Goal: Information Seeking & Learning: Learn about a topic

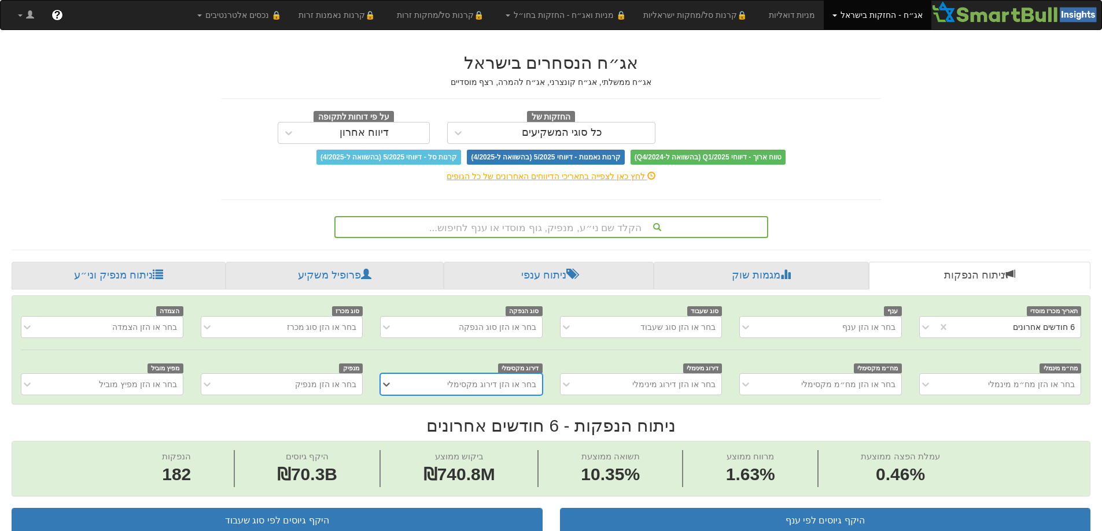
click at [551, 228] on div "הקלד שם ני״ע, מנפיק, גוף מוסדי או ענף לחיפוש..." at bounding box center [550, 227] width 431 height 20
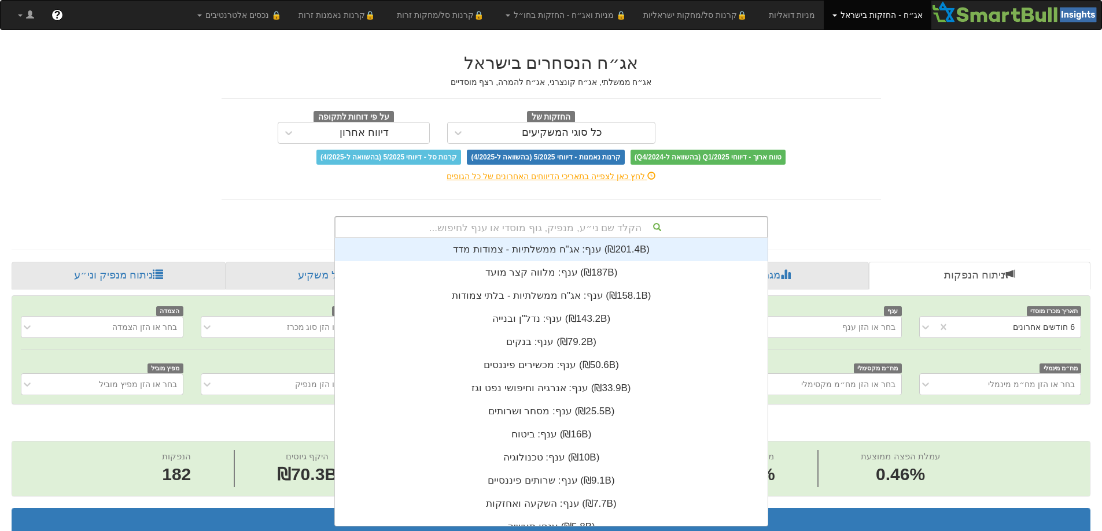
click at [551, 228] on div "הקלד שם ני״ע, מנפיק, גוף מוסדי או ענף לחיפוש..." at bounding box center [550, 227] width 431 height 20
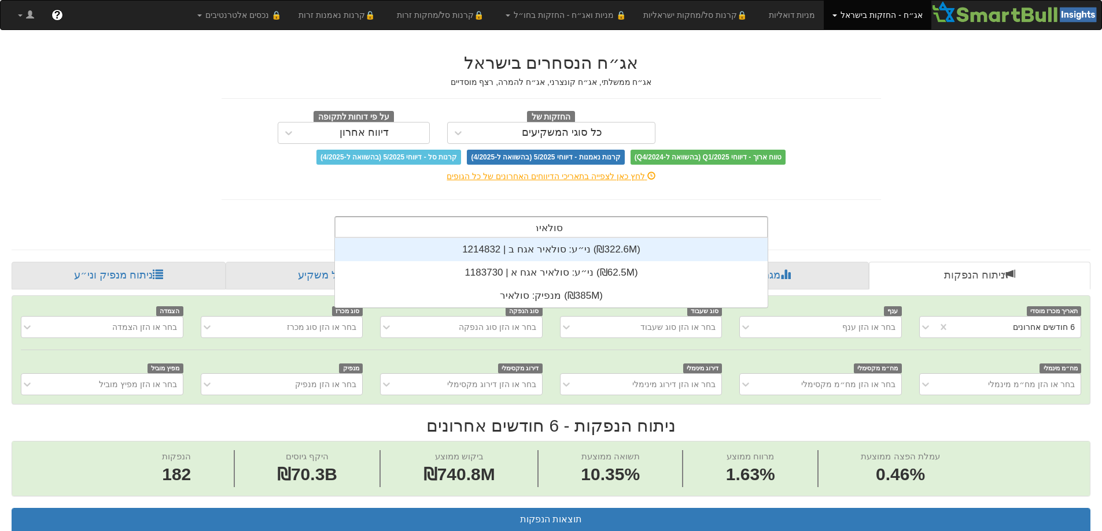
scroll to position [69, 0]
type input "[PERSON_NAME]"
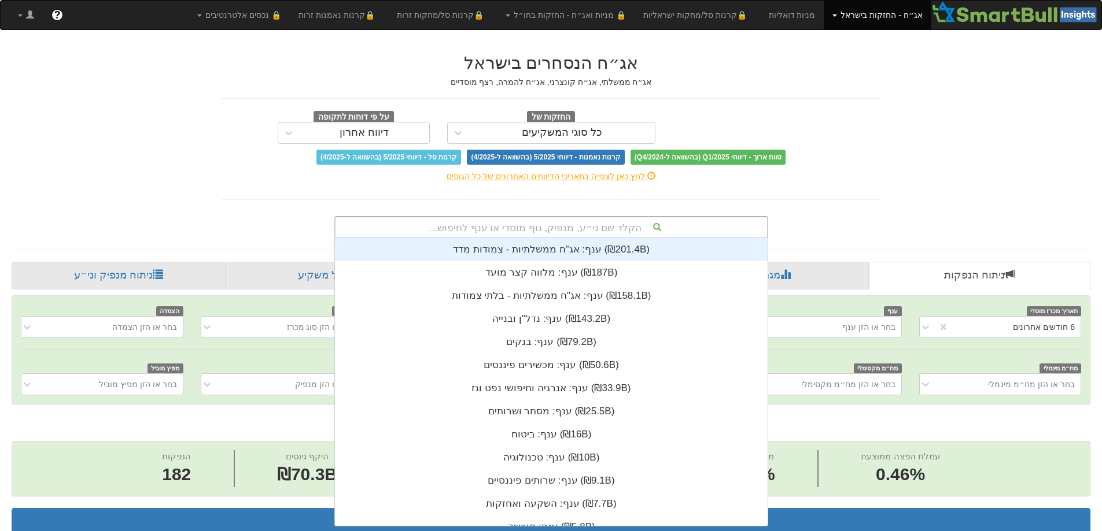
click at [620, 227] on div "הקלד שם ני״ע, מנפיק, גוף מוסדי או ענף לחיפוש..." at bounding box center [550, 227] width 431 height 20
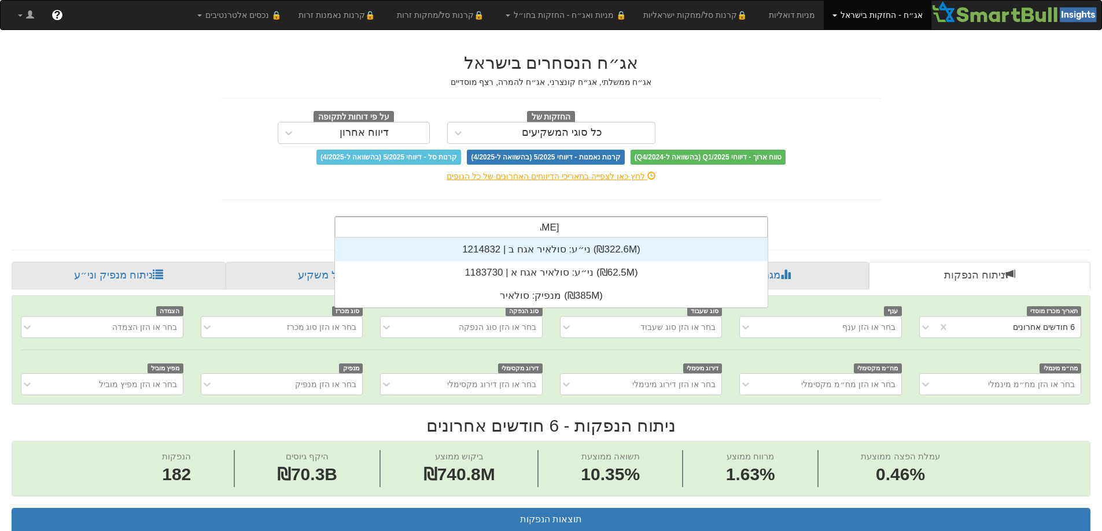
type input "[PERSON_NAME]"
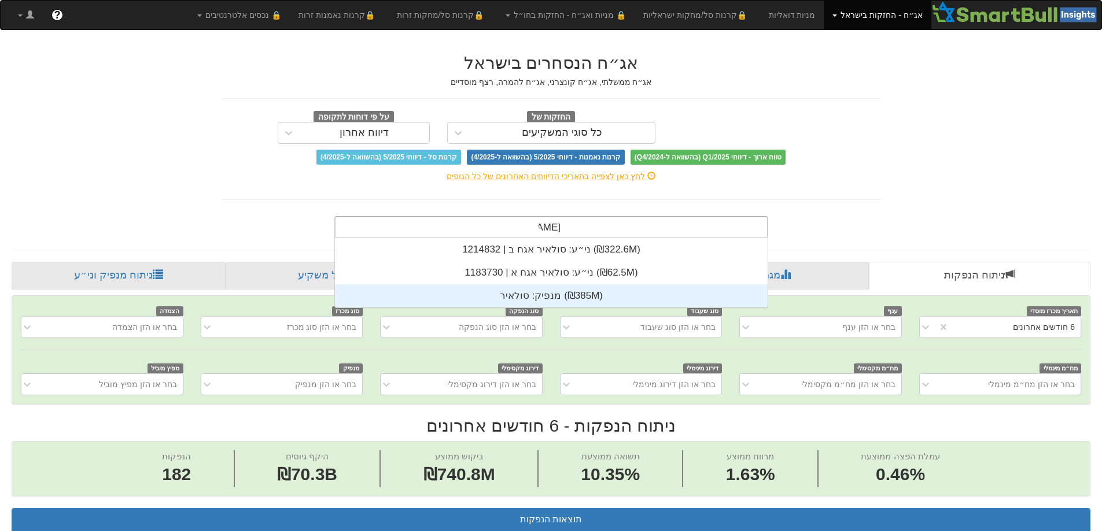
click at [572, 297] on div "מנפיק: ‏סולאיר ‎(₪385M)‎" at bounding box center [551, 296] width 433 height 23
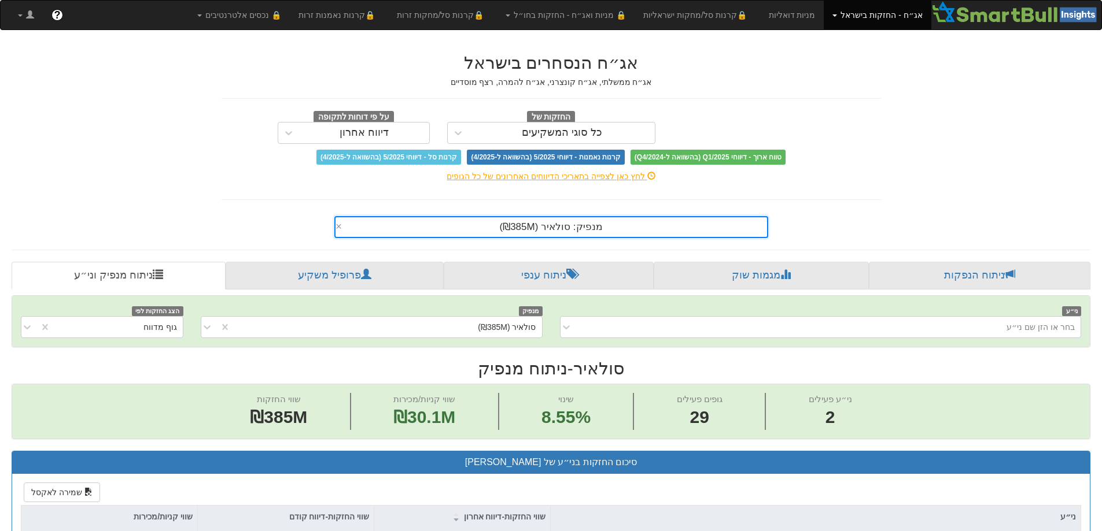
click at [850, 14] on link "אג״ח - החזקות בישראל" at bounding box center [876, 15] width 107 height 29
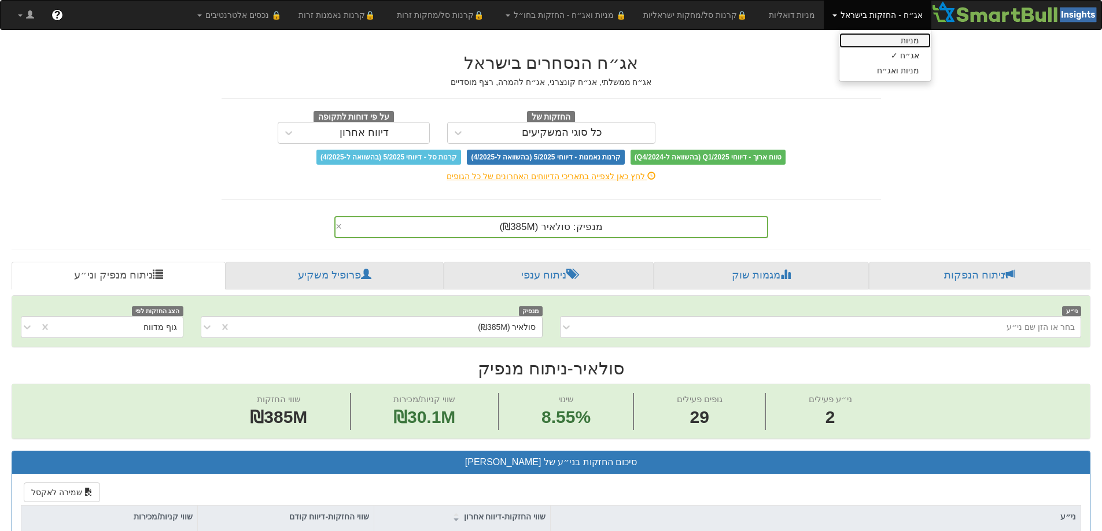
click at [913, 45] on link "מניות" at bounding box center [884, 40] width 91 height 15
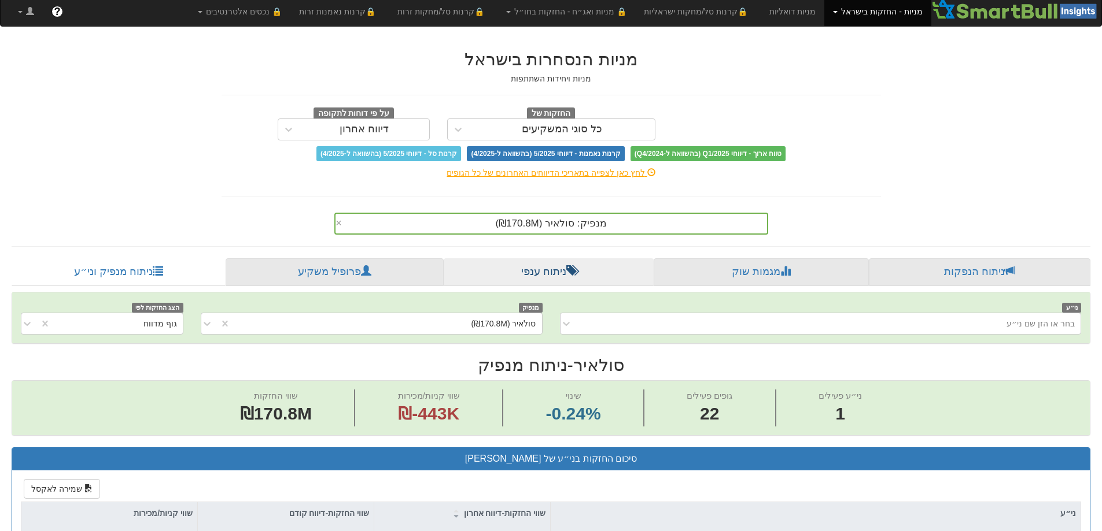
scroll to position [289, 0]
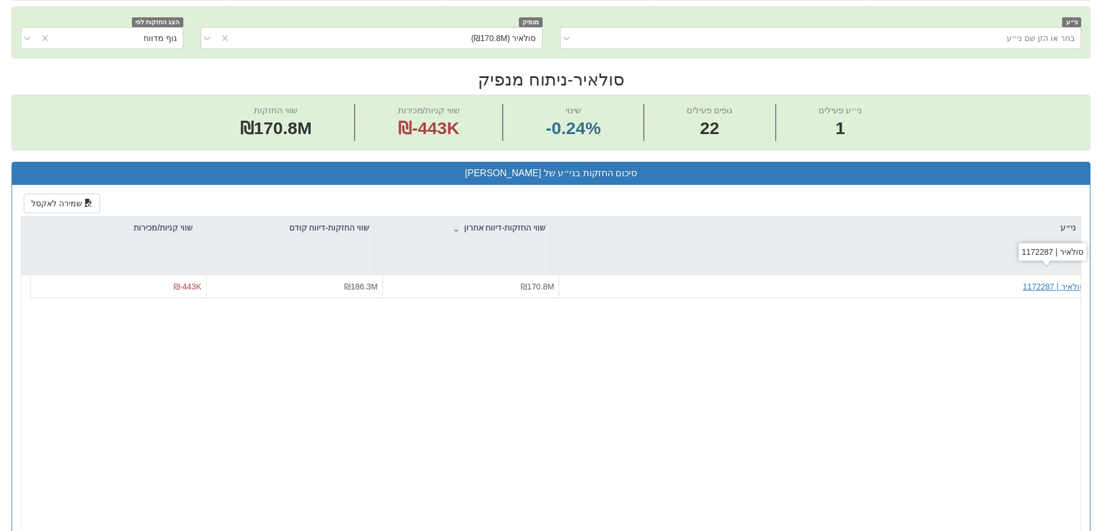
click at [1055, 285] on div "סולאיר | 1172287" at bounding box center [1053, 287] width 62 height 12
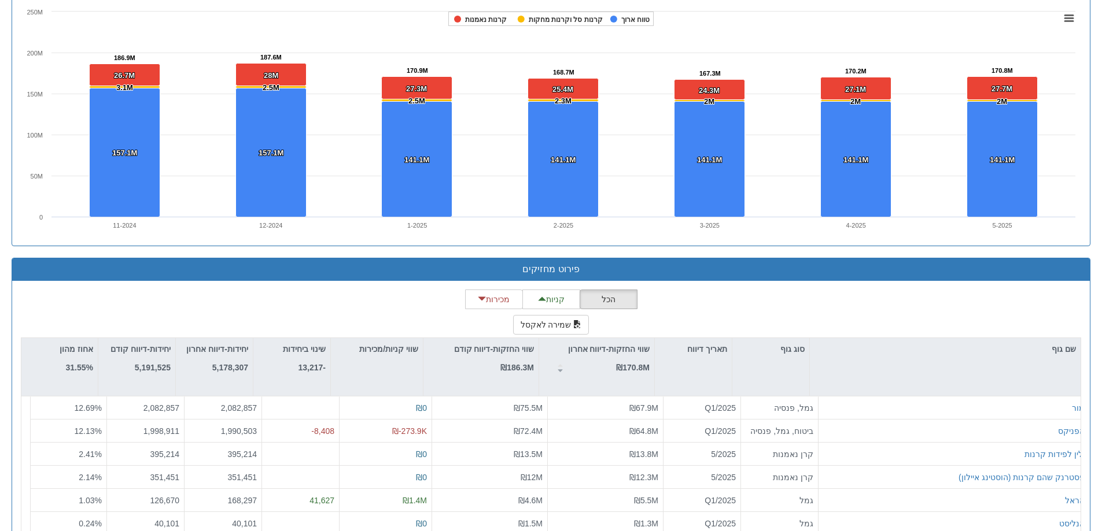
scroll to position [851, 0]
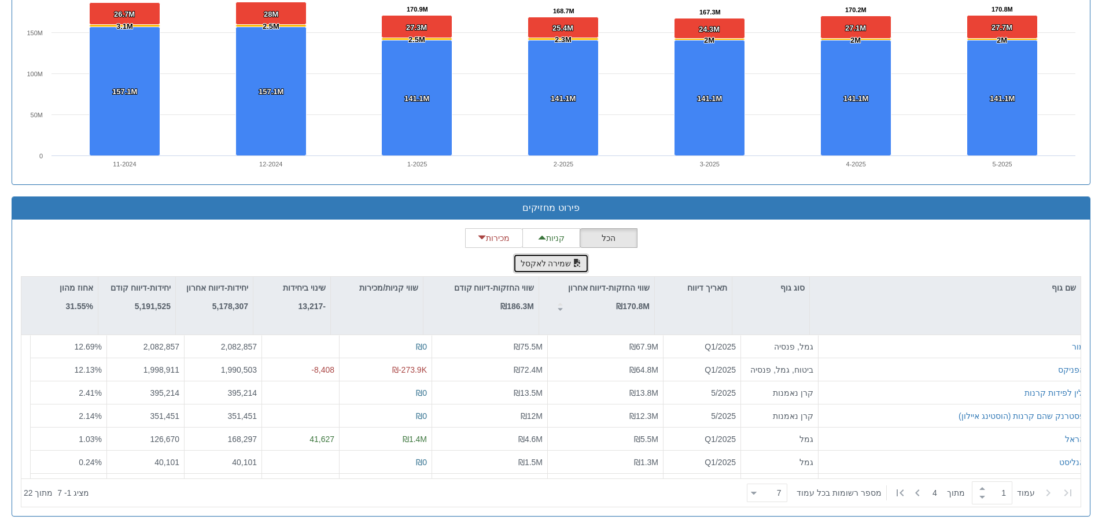
click at [556, 262] on button "שמירה לאקסל" at bounding box center [551, 264] width 76 height 20
